Goal: Navigation & Orientation: Find specific page/section

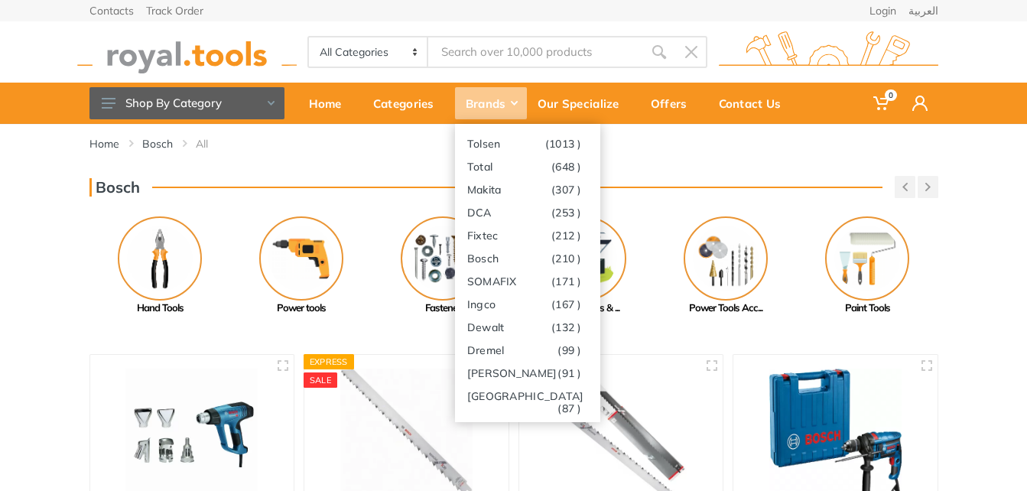
click at [504, 96] on div "Brands" at bounding box center [491, 103] width 72 height 32
click at [489, 182] on link "Makita (307 )" at bounding box center [527, 188] width 145 height 23
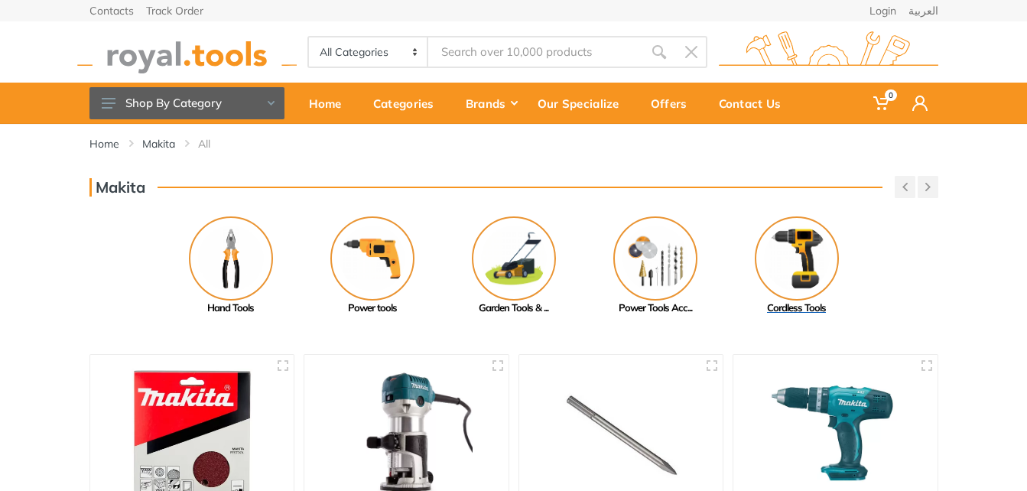
click at [775, 239] on img at bounding box center [797, 258] width 84 height 84
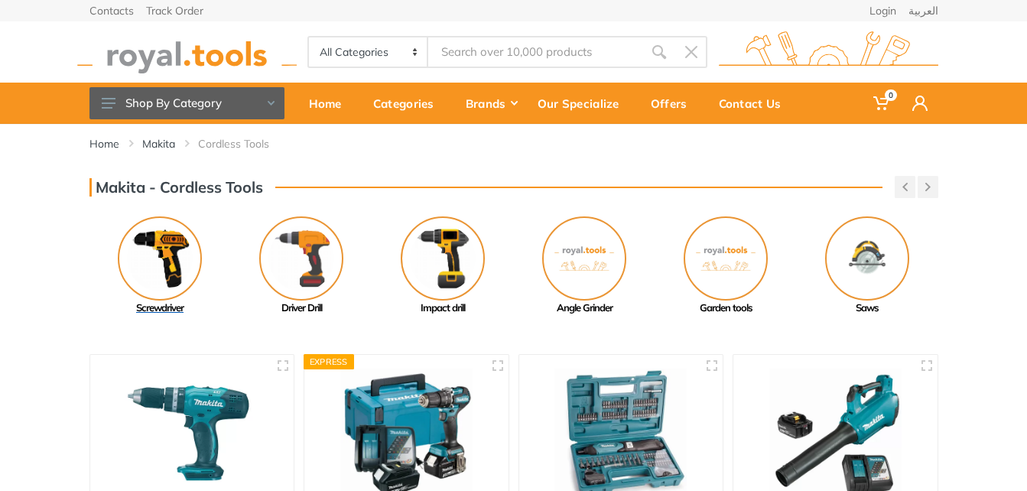
click at [164, 252] on img at bounding box center [160, 258] width 84 height 84
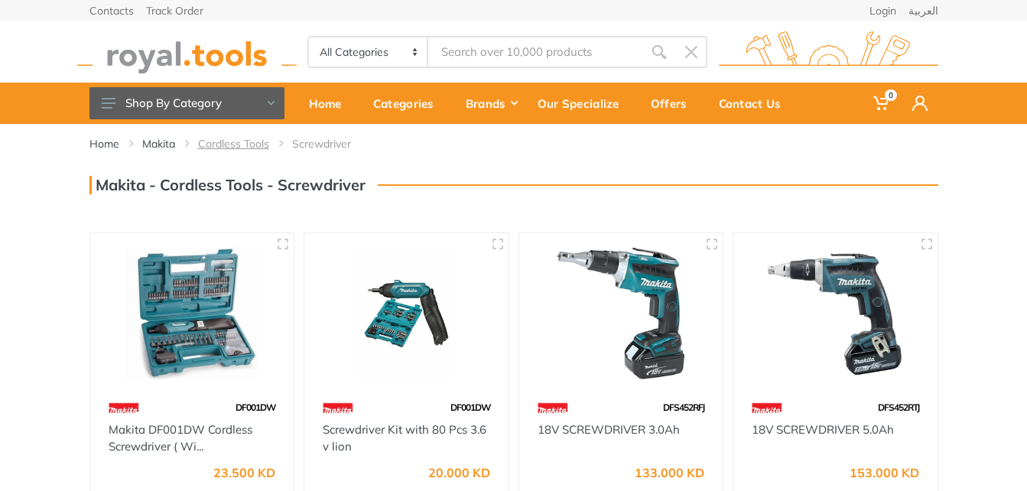
click at [221, 146] on link "Cordless Tools" at bounding box center [233, 143] width 71 height 15
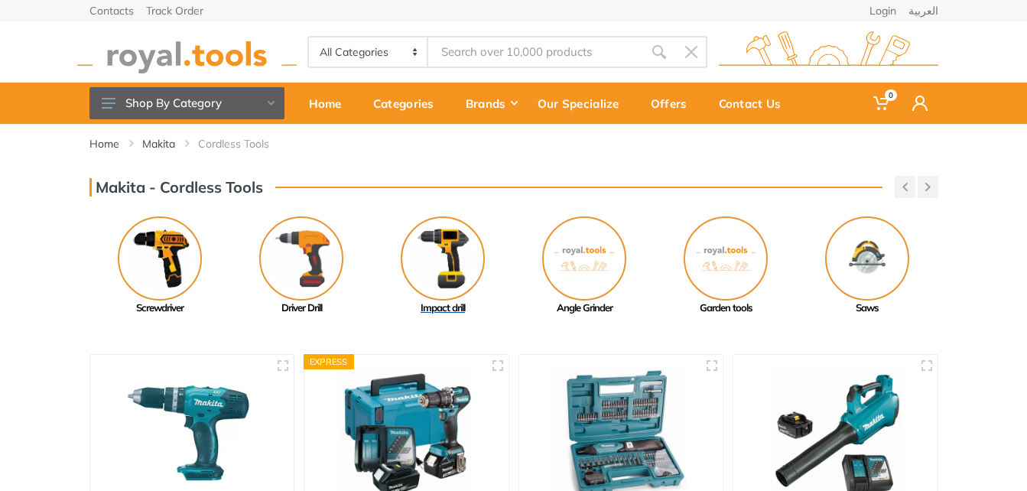
click at [439, 250] on img at bounding box center [443, 258] width 84 height 84
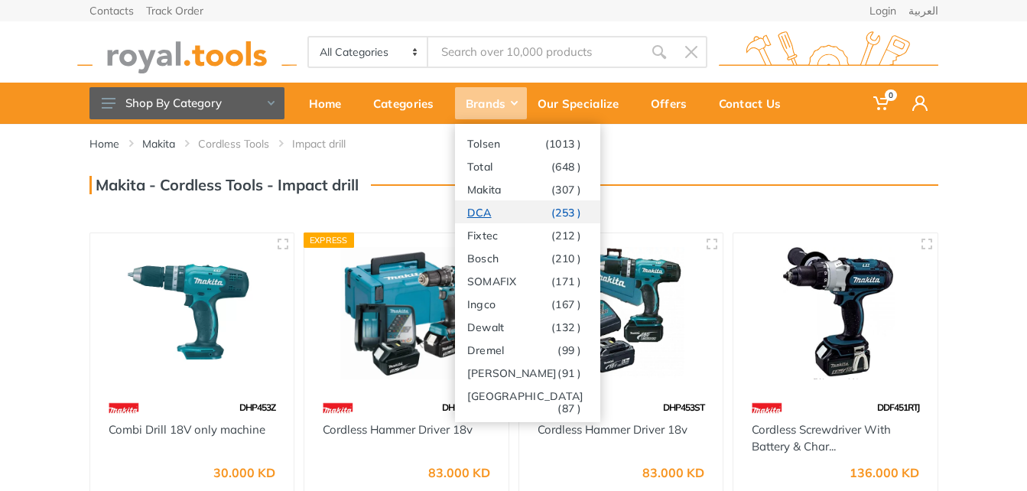
click at [482, 213] on link "DCA (253 )" at bounding box center [527, 211] width 145 height 23
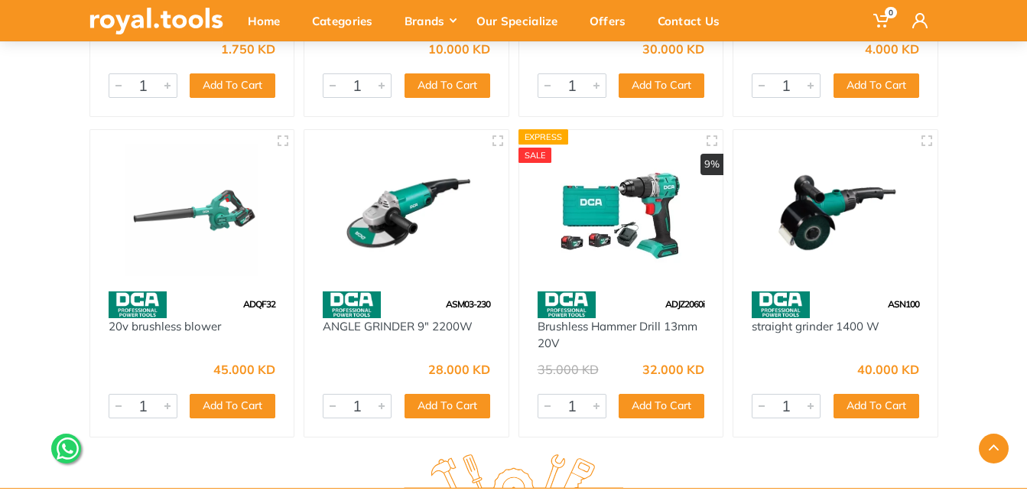
scroll to position [6652, 0]
